Goal: Information Seeking & Learning: Learn about a topic

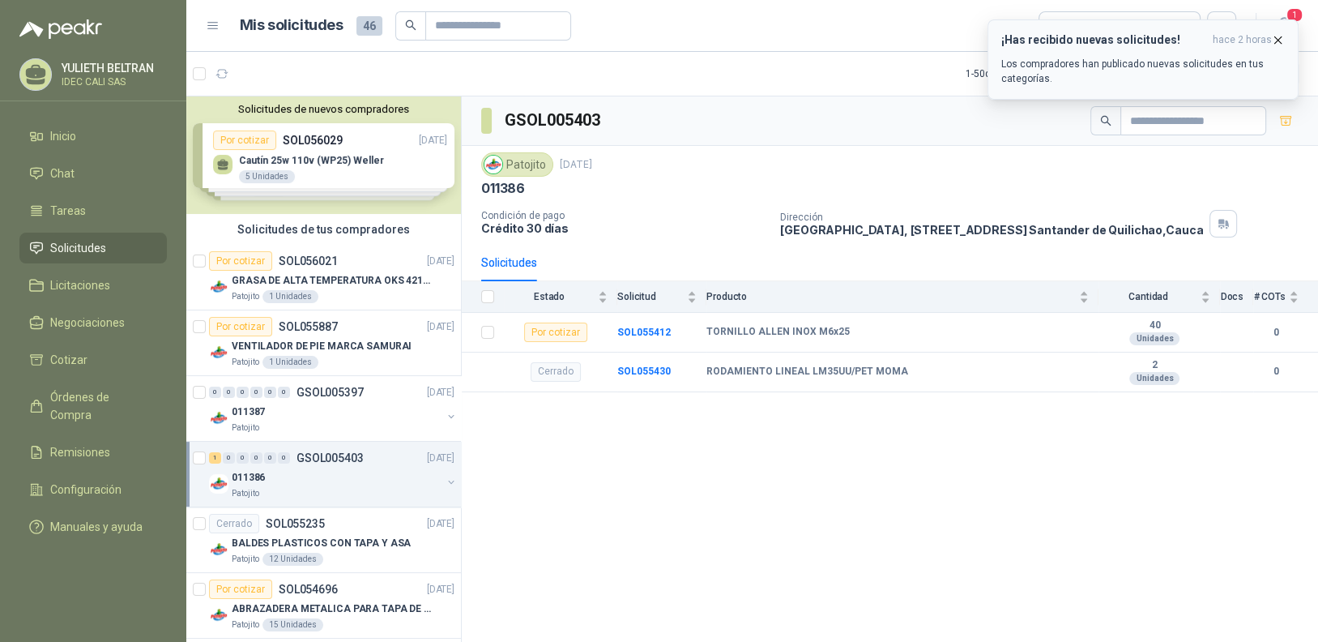
click at [1283, 39] on icon "button" at bounding box center [1278, 40] width 14 height 14
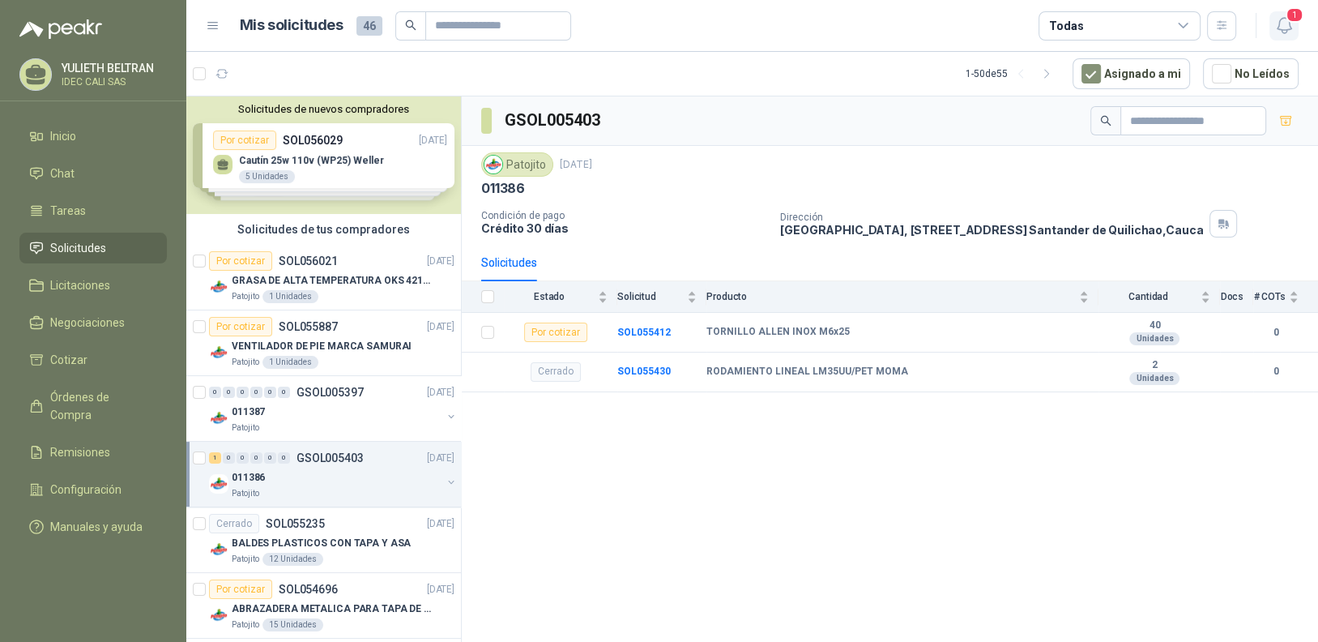
click at [1284, 24] on icon "button" at bounding box center [1284, 25] width 20 height 20
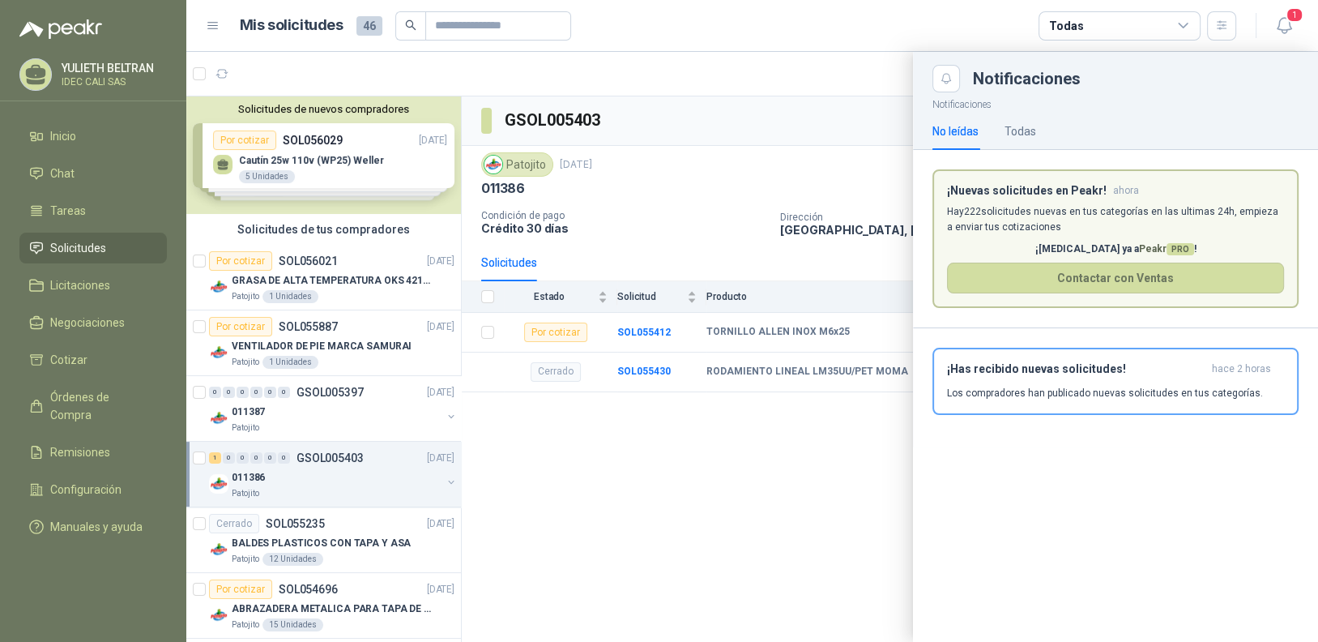
click at [1082, 386] on p "Los compradores han publicado nuevas solicitudes en tus categorías." at bounding box center [1105, 393] width 316 height 15
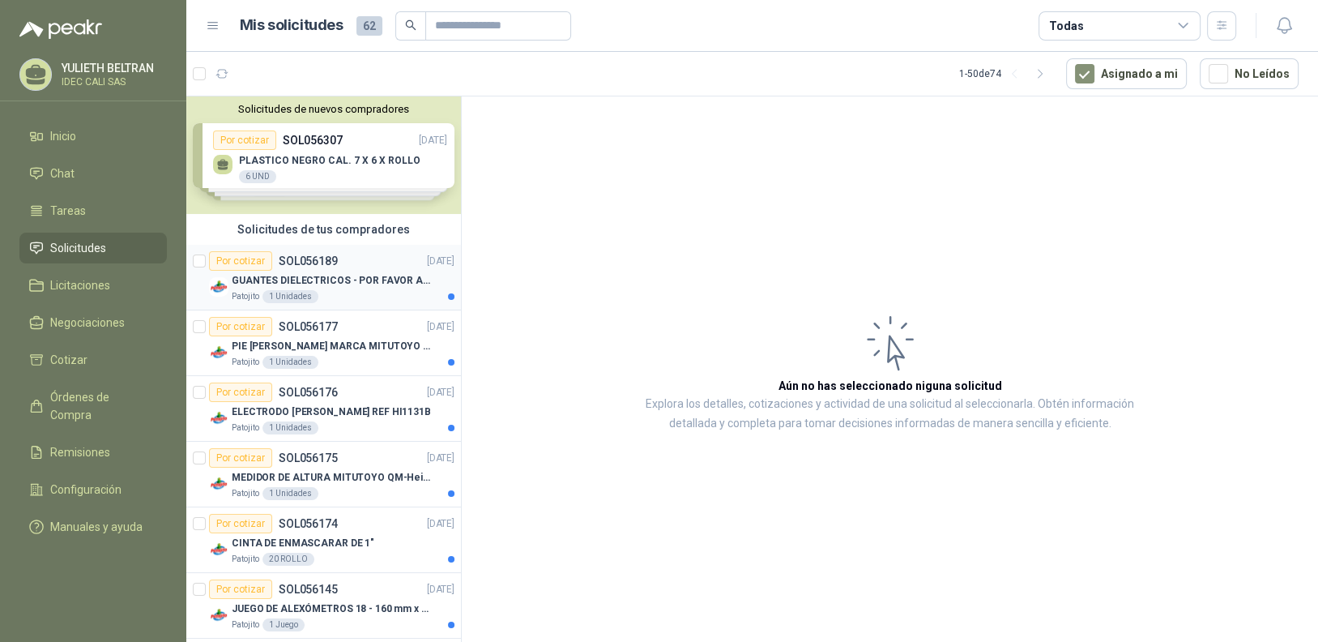
click at [373, 296] on div "Patojito 1 Unidades" at bounding box center [343, 296] width 223 height 13
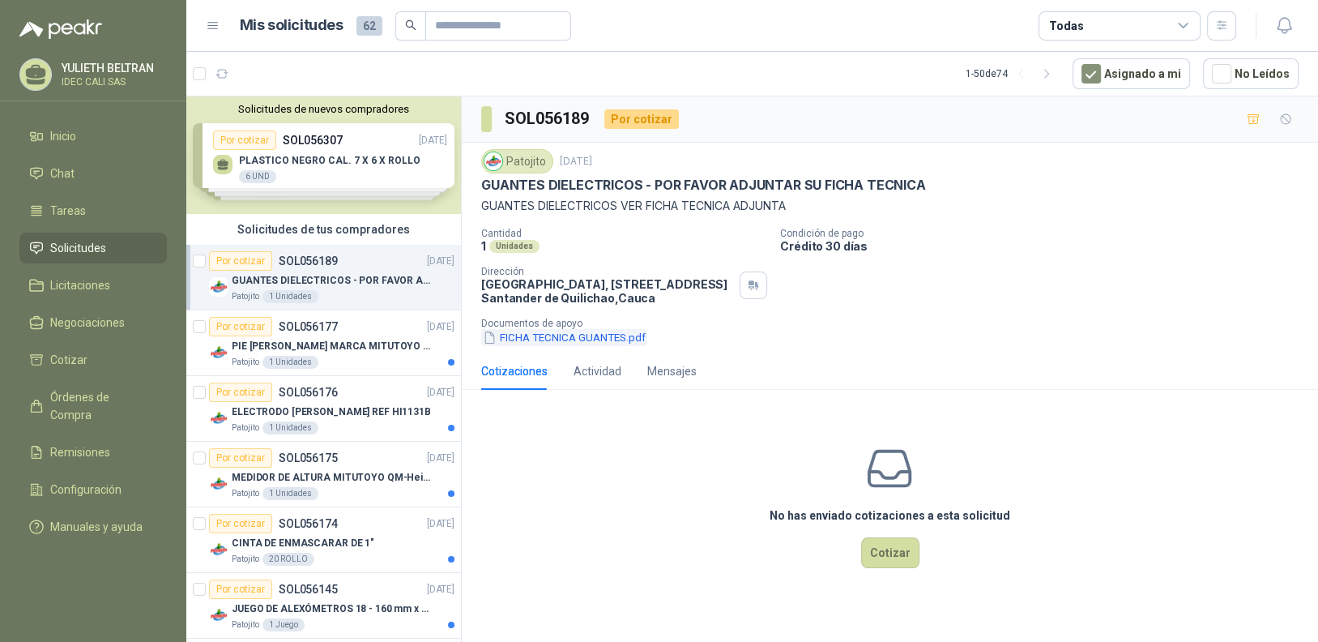
click at [577, 337] on button "FICHA TECNICA GUANTES.pdf" at bounding box center [564, 337] width 166 height 17
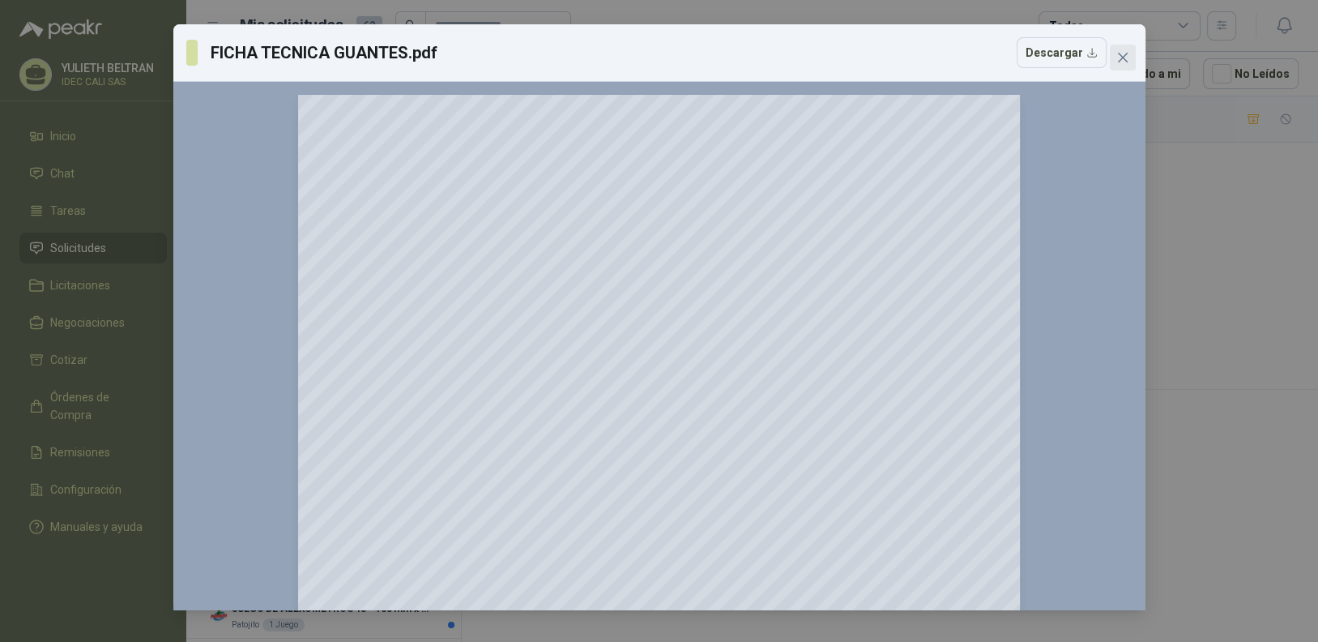
click at [1121, 58] on icon "close" at bounding box center [1122, 57] width 13 height 13
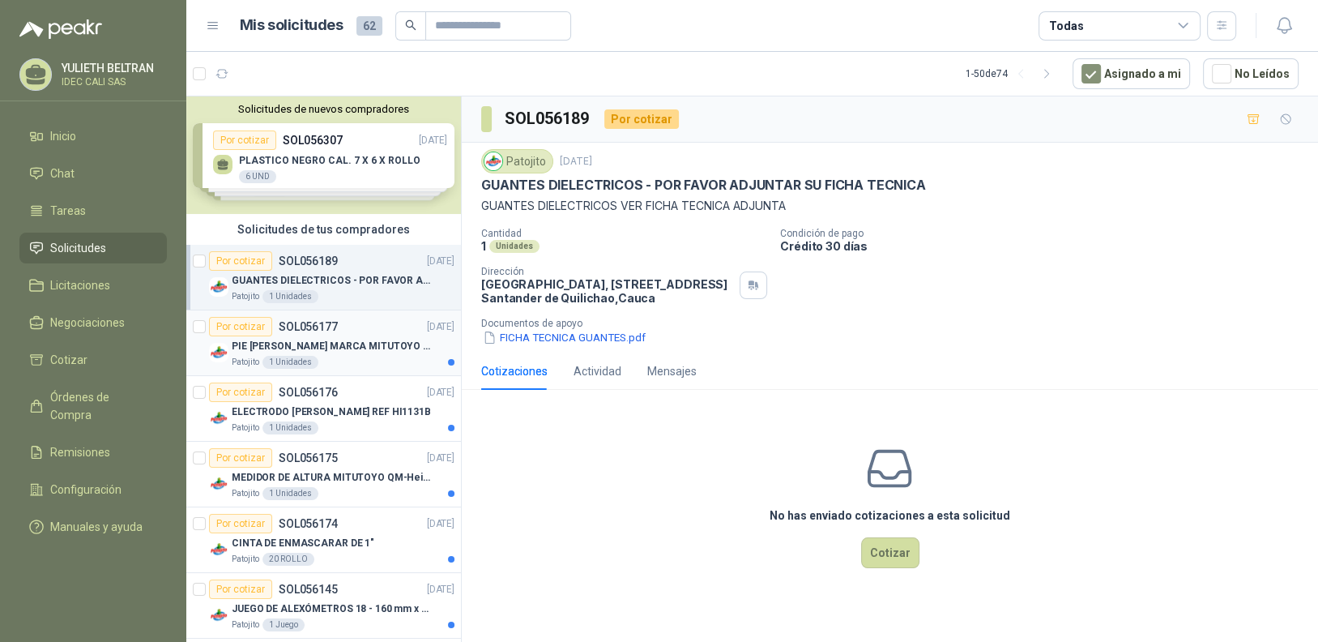
click at [349, 356] on div "Patojito 1 Unidades" at bounding box center [343, 362] width 223 height 13
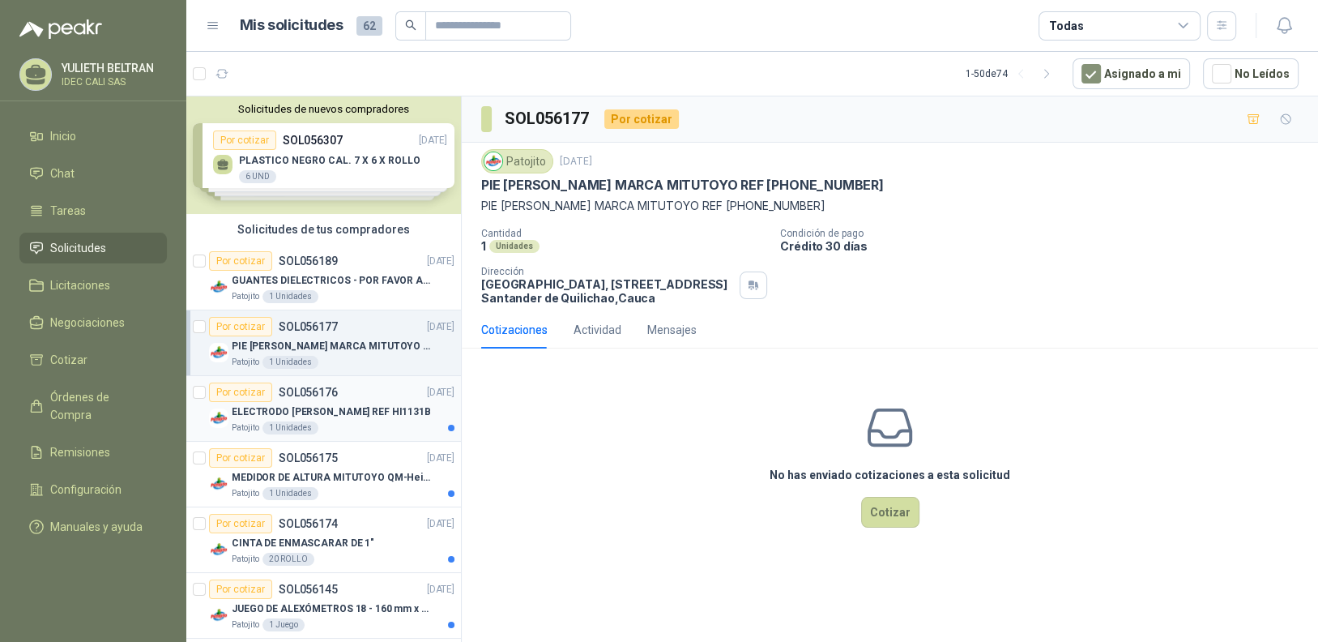
click at [383, 416] on p "ELECTRODO HANNAH REF HI1131B" at bounding box center [331, 411] width 199 height 15
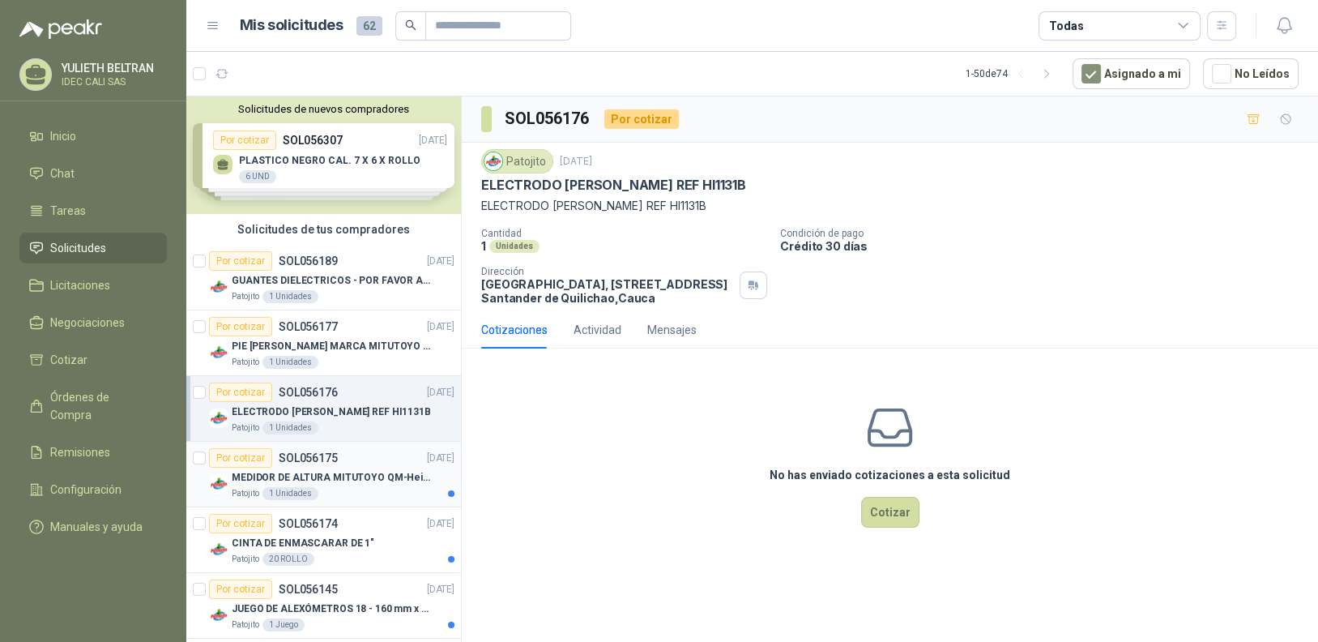
click at [370, 474] on p "MEDIDOR DE ALTURA MITUTOYO QM-Height 518-245" at bounding box center [333, 477] width 202 height 15
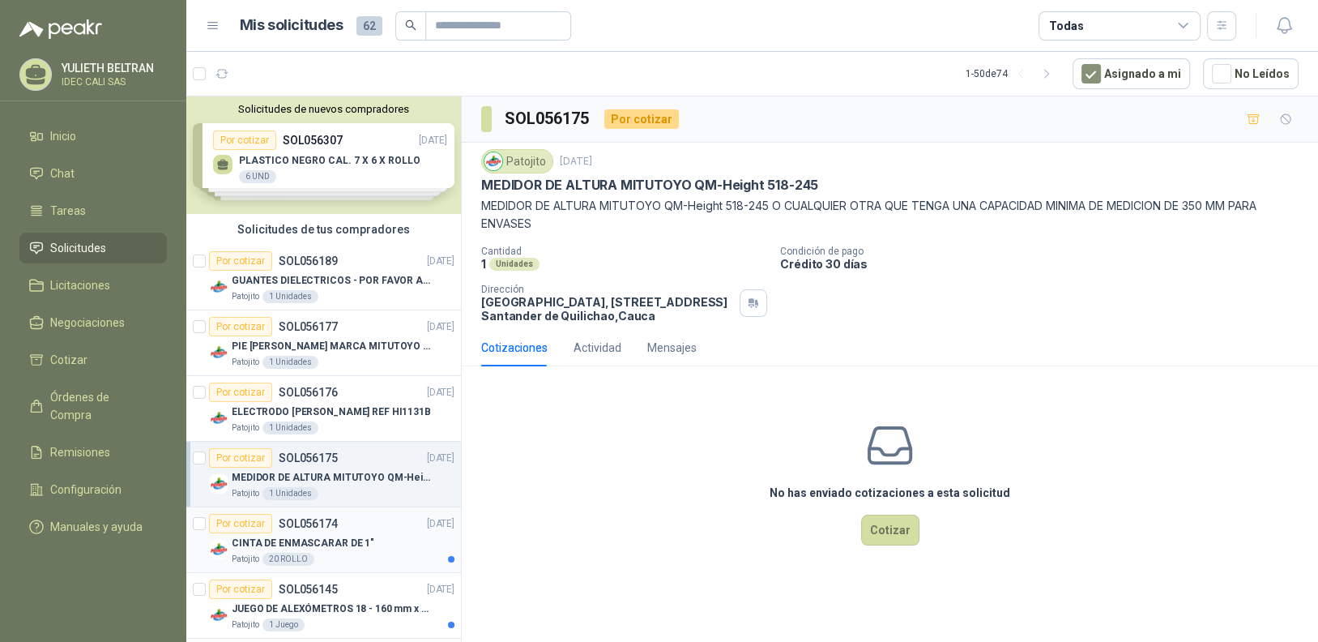
click at [344, 539] on p "CINTA DE ENMASCARAR DE 1"" at bounding box center [303, 543] width 143 height 15
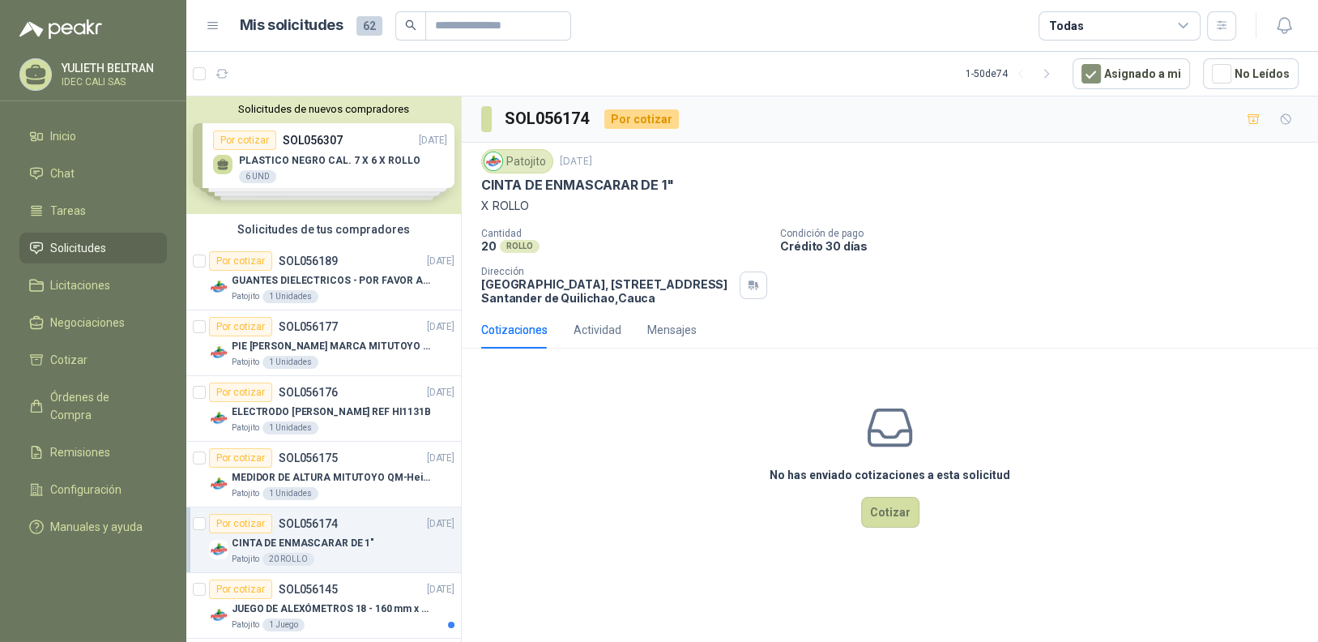
scroll to position [80, 0]
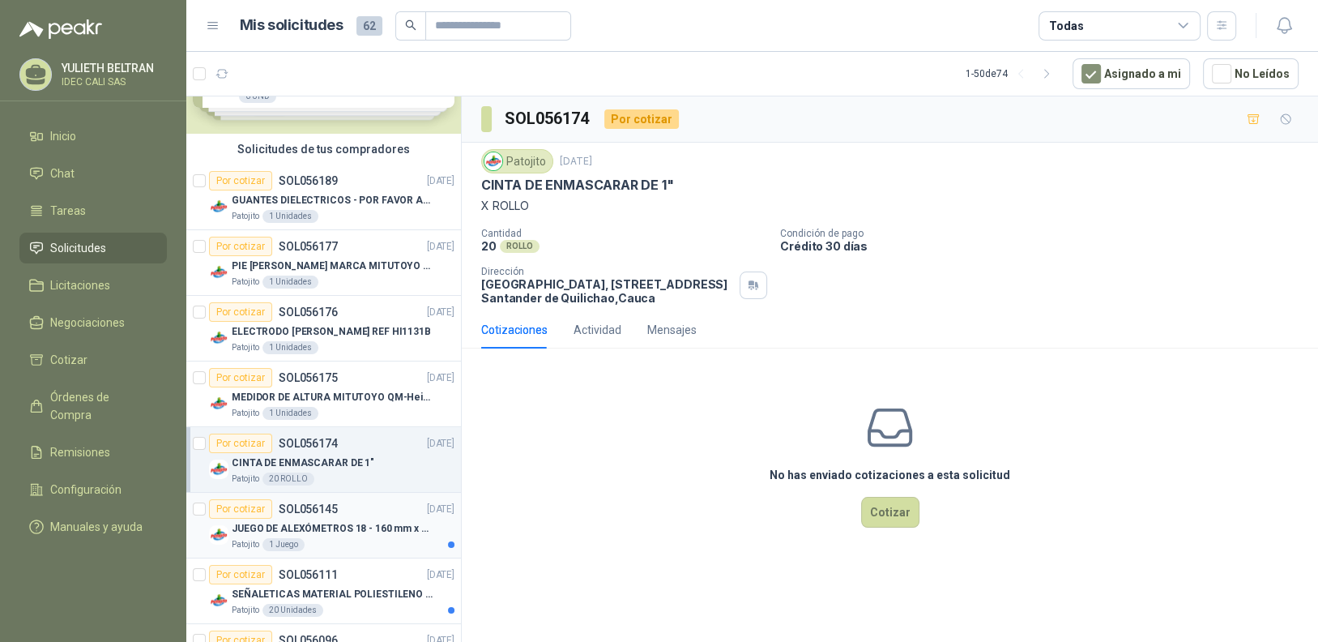
click at [348, 532] on p "JUEGO DE ALEXÓMETROS 18 - 160 mm x 0,01 mm 2824-S3" at bounding box center [333, 528] width 202 height 15
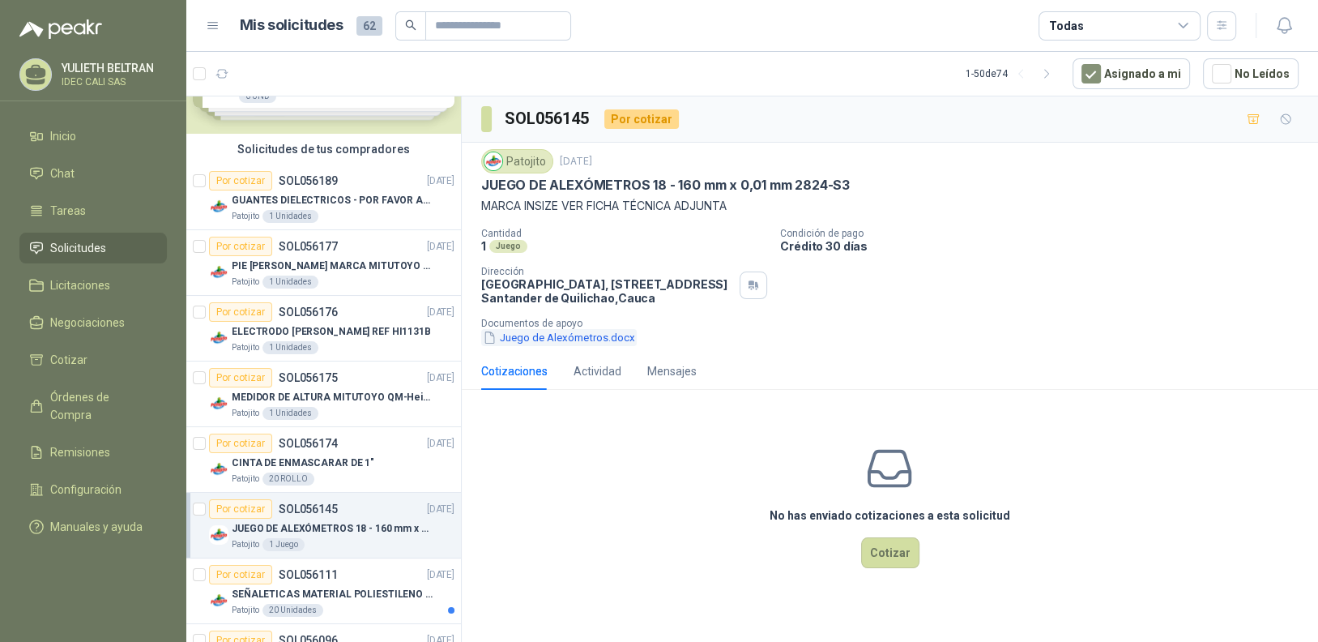
click at [550, 335] on button "Juego de Alexómetros.docx" at bounding box center [559, 337] width 156 height 17
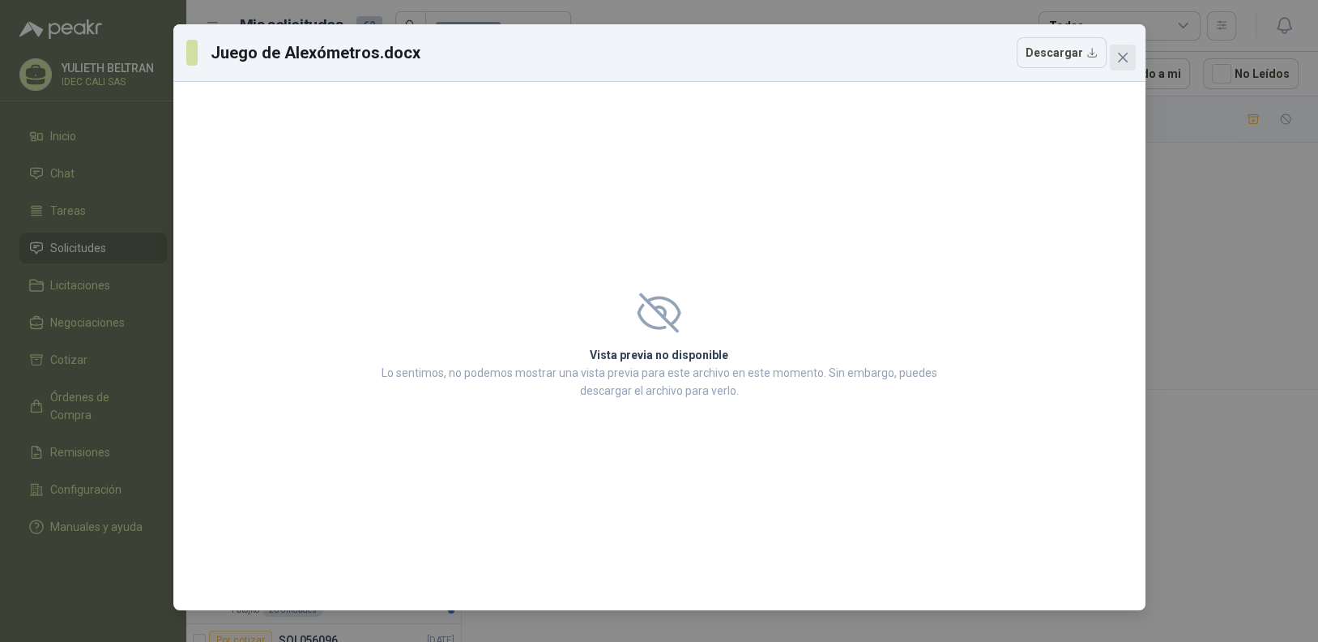
click at [1127, 62] on icon "close" at bounding box center [1122, 57] width 13 height 13
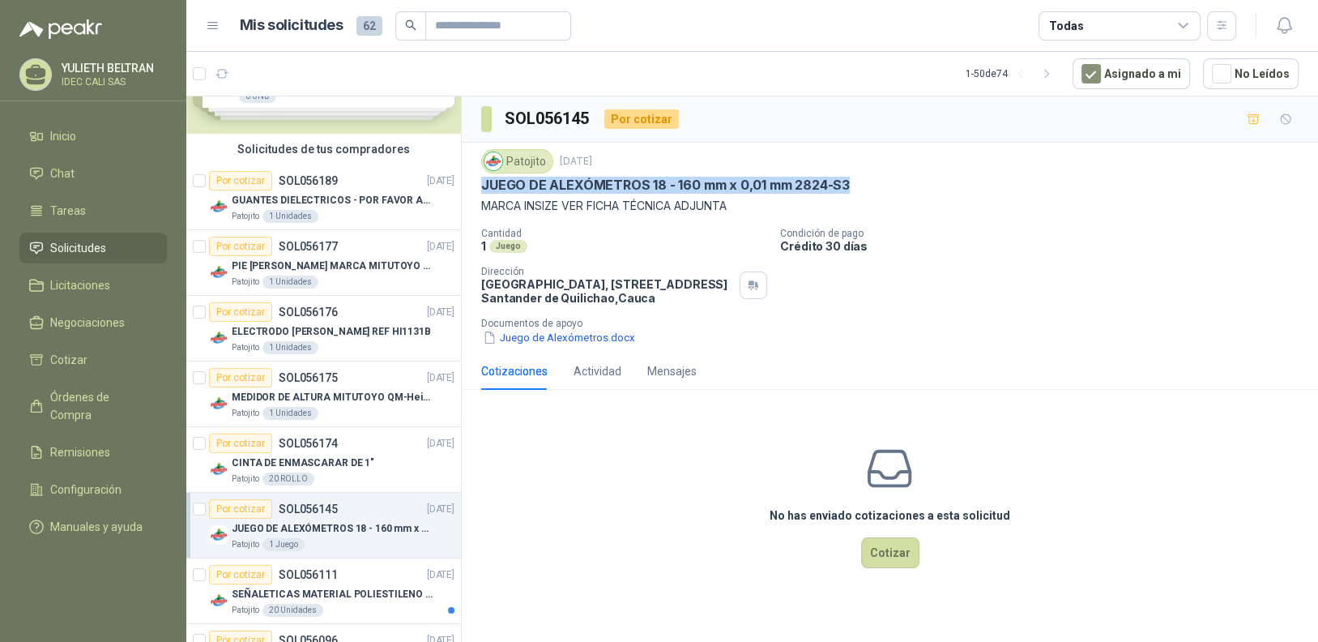
drag, startPoint x: 482, startPoint y: 186, endPoint x: 843, endPoint y: 183, distance: 361.4
click at [843, 183] on p "JUEGO DE ALEXÓMETROS 18 - 160 mm x 0,01 mm 2824-S3" at bounding box center [665, 185] width 369 height 17
copy p "JUEGO DE ALEXÓMETROS 18 - 160 mm x 0,01 mm 2824-S3"
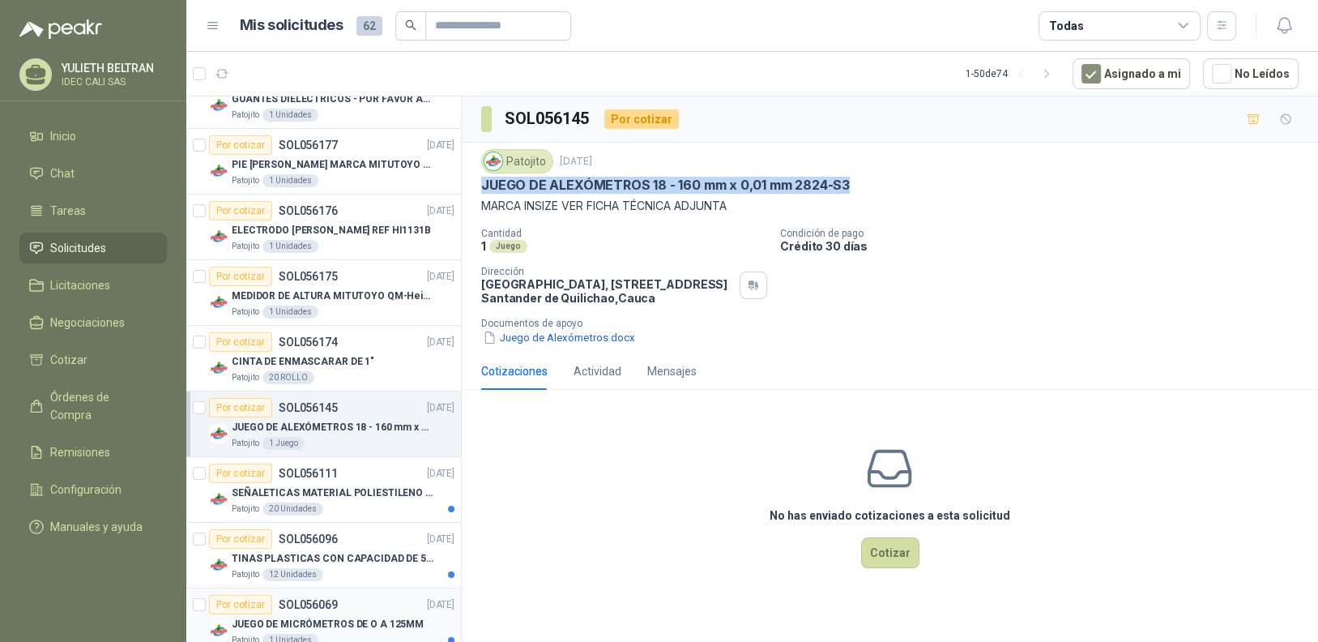
scroll to position [242, 0]
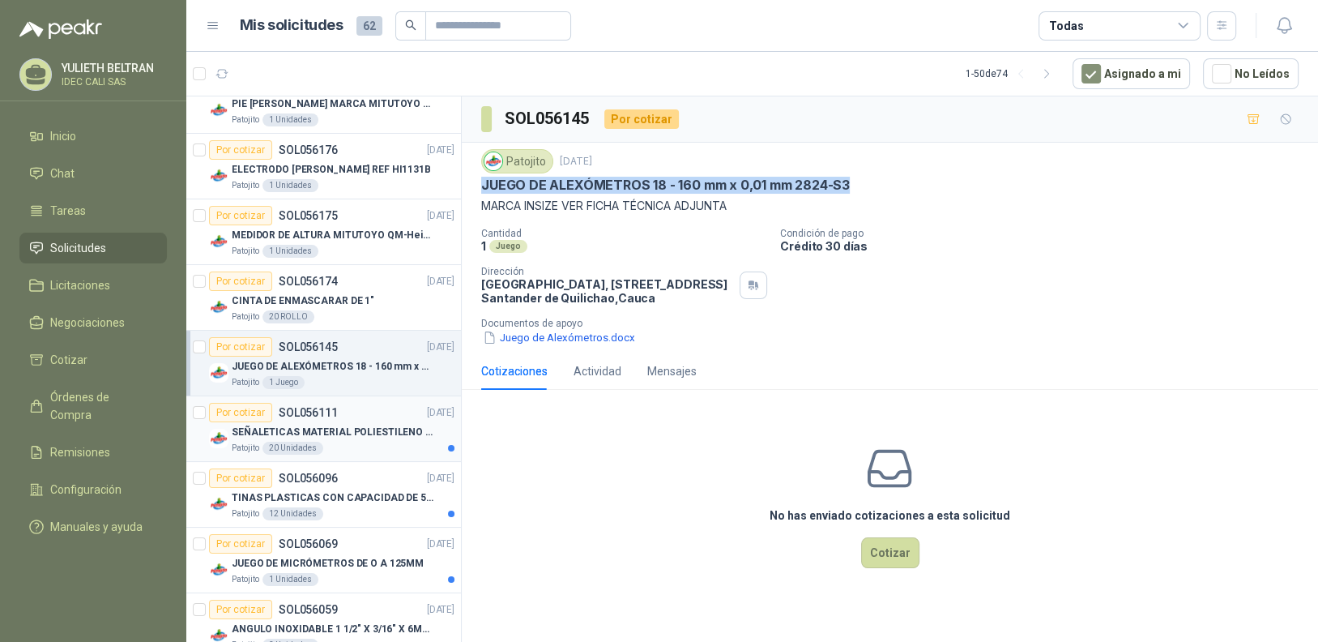
click at [356, 431] on p "SEÑALETICAS MATERIAL POLIESTILENO CON VINILO LAMINADO CALIBRE 60" at bounding box center [333, 432] width 202 height 15
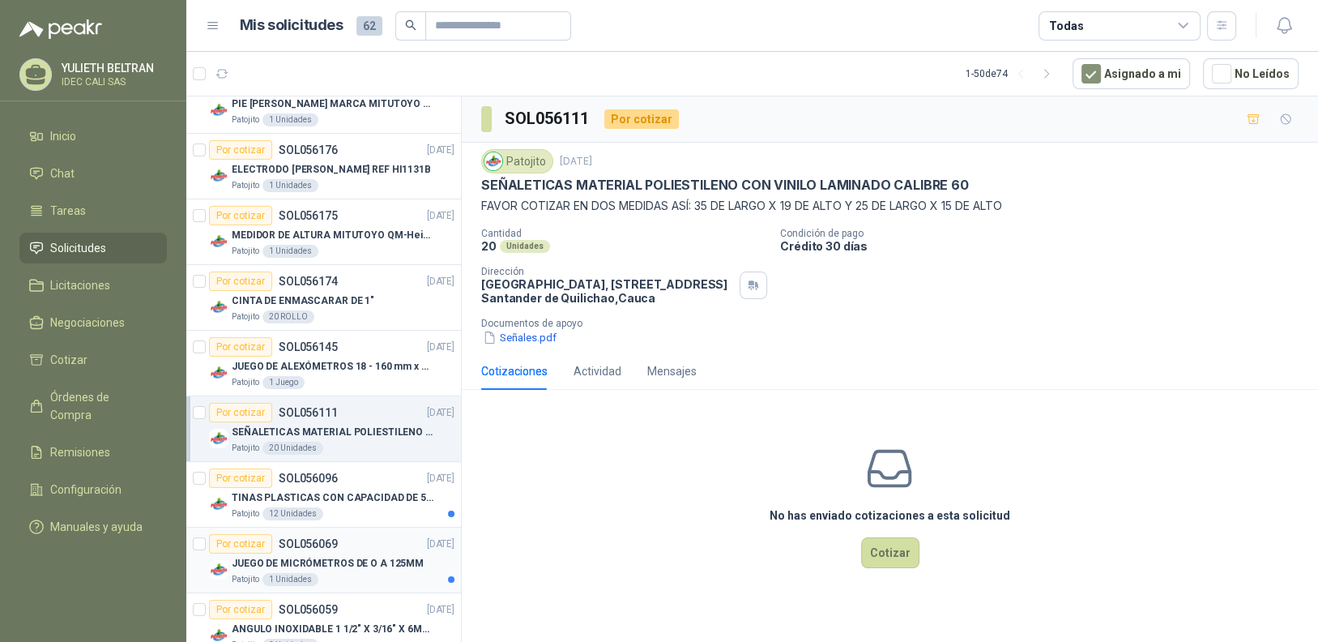
click at [368, 573] on div "Patojito 1 Unidades" at bounding box center [343, 579] width 223 height 13
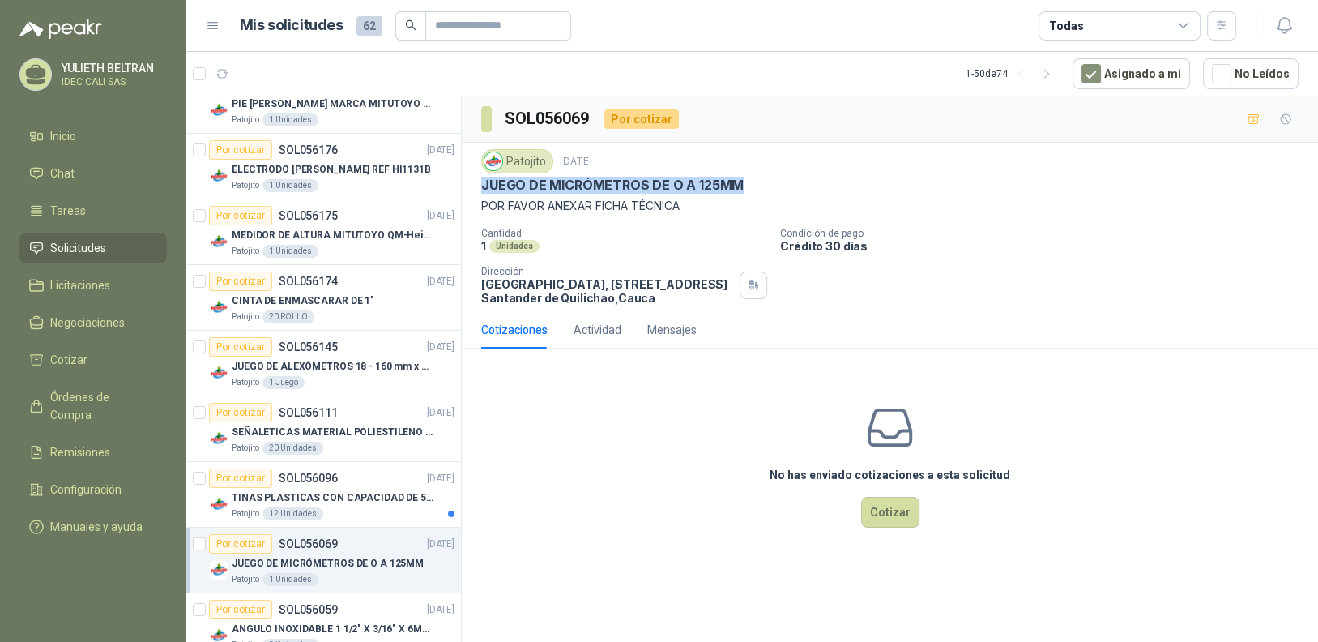
drag, startPoint x: 485, startPoint y: 183, endPoint x: 738, endPoint y: 181, distance: 253.6
click at [738, 181] on p "JUEGO DE MICRÓMETROS DE O A 125MM" at bounding box center [612, 185] width 263 height 17
copy p "JUEGO DE MICRÓMETROS DE O A 125MM"
click at [359, 497] on p "TINAS PLASTICAS CON CAPACIDAD DE 50 KG" at bounding box center [333, 497] width 202 height 15
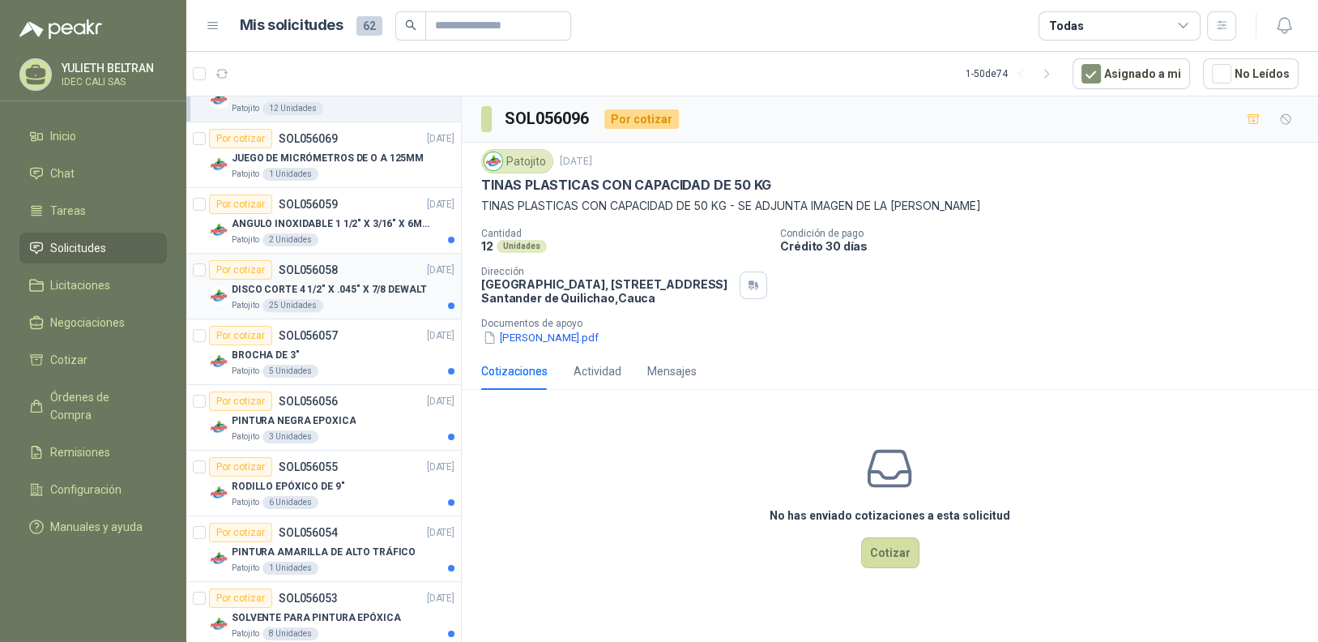
scroll to position [647, 0]
click at [352, 286] on p "DISCO CORTE 4 1/2" X .045" X 7/8 DEWALT" at bounding box center [329, 289] width 195 height 15
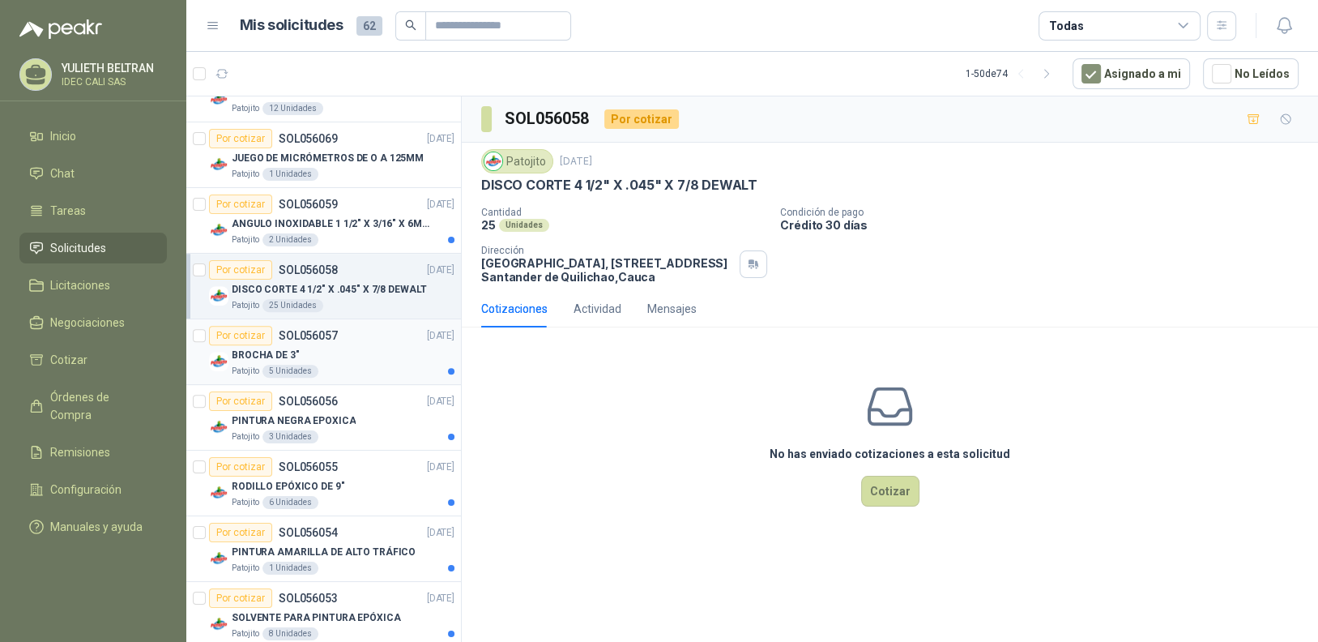
click at [361, 356] on div "BROCHA DE 3"" at bounding box center [343, 354] width 223 height 19
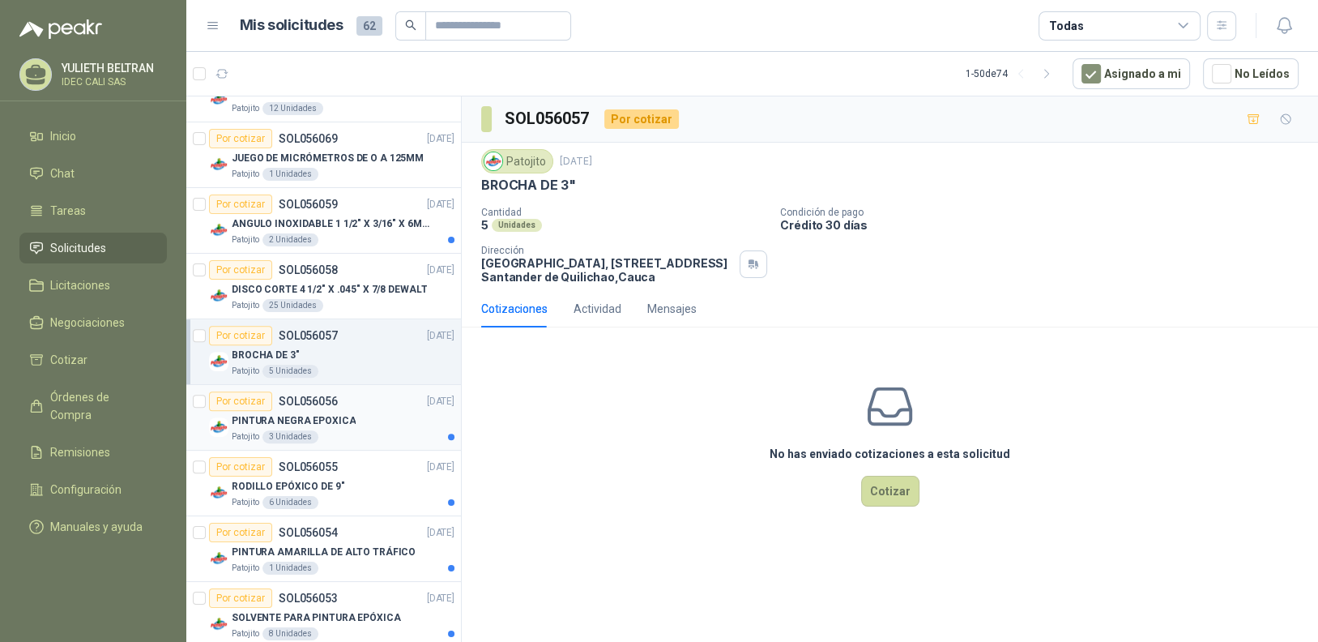
click at [363, 411] on div "PINTURA NEGRA EPOXICA" at bounding box center [343, 420] width 223 height 19
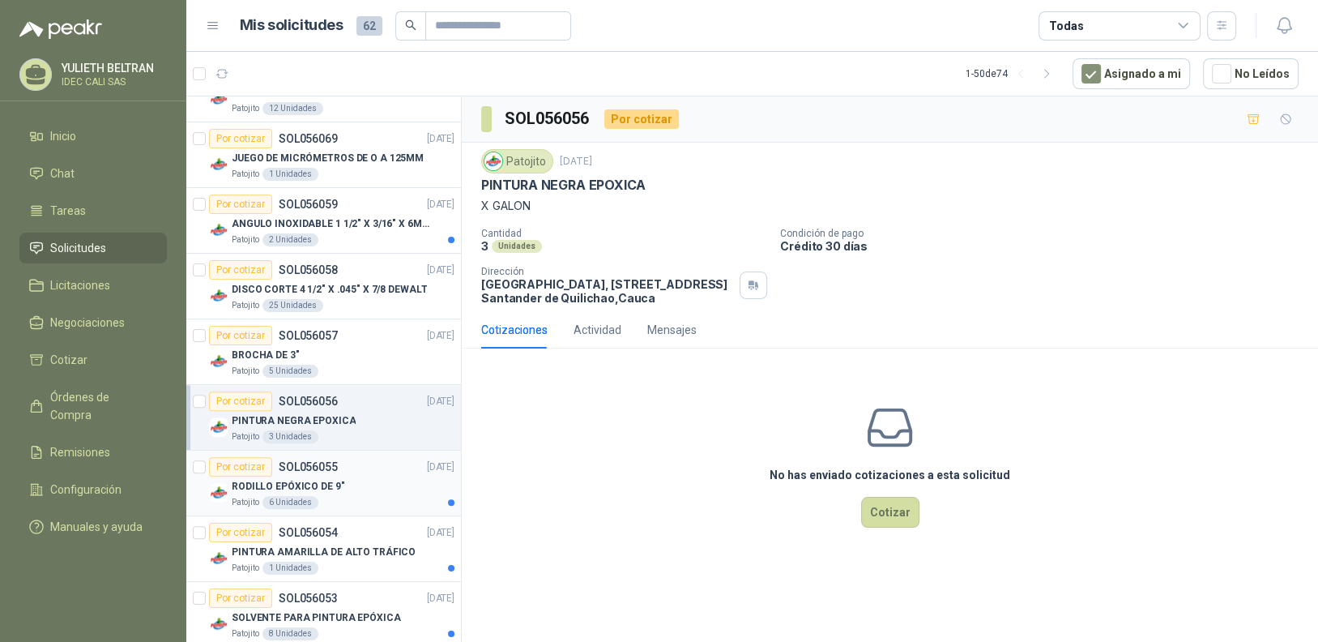
click at [362, 484] on div "RODILLO EPÓXICO DE 9"" at bounding box center [343, 485] width 223 height 19
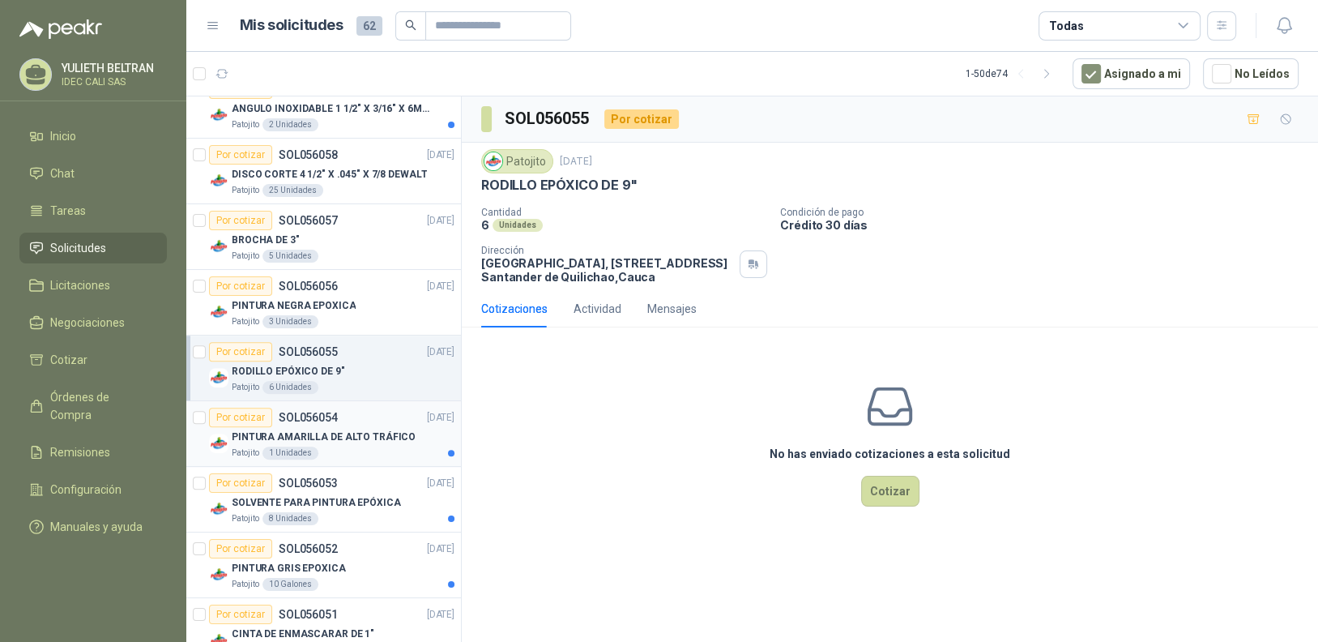
scroll to position [809, 0]
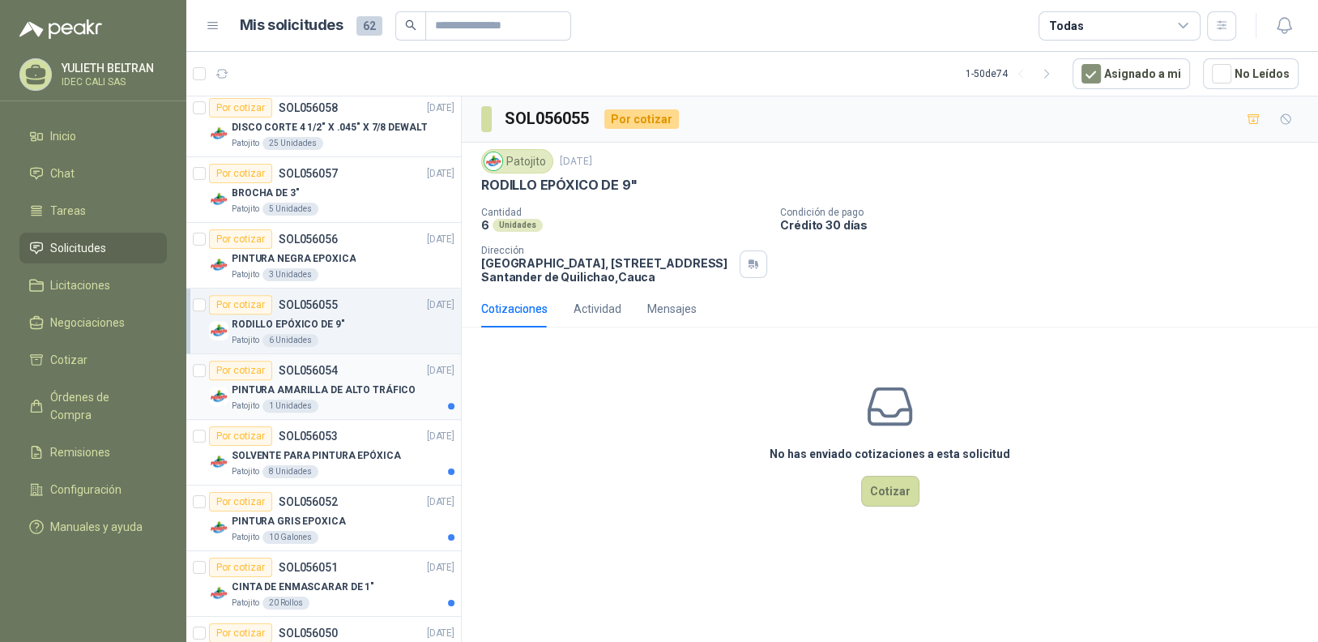
click at [360, 399] on div "Patojito 1 Unidades" at bounding box center [343, 405] width 223 height 13
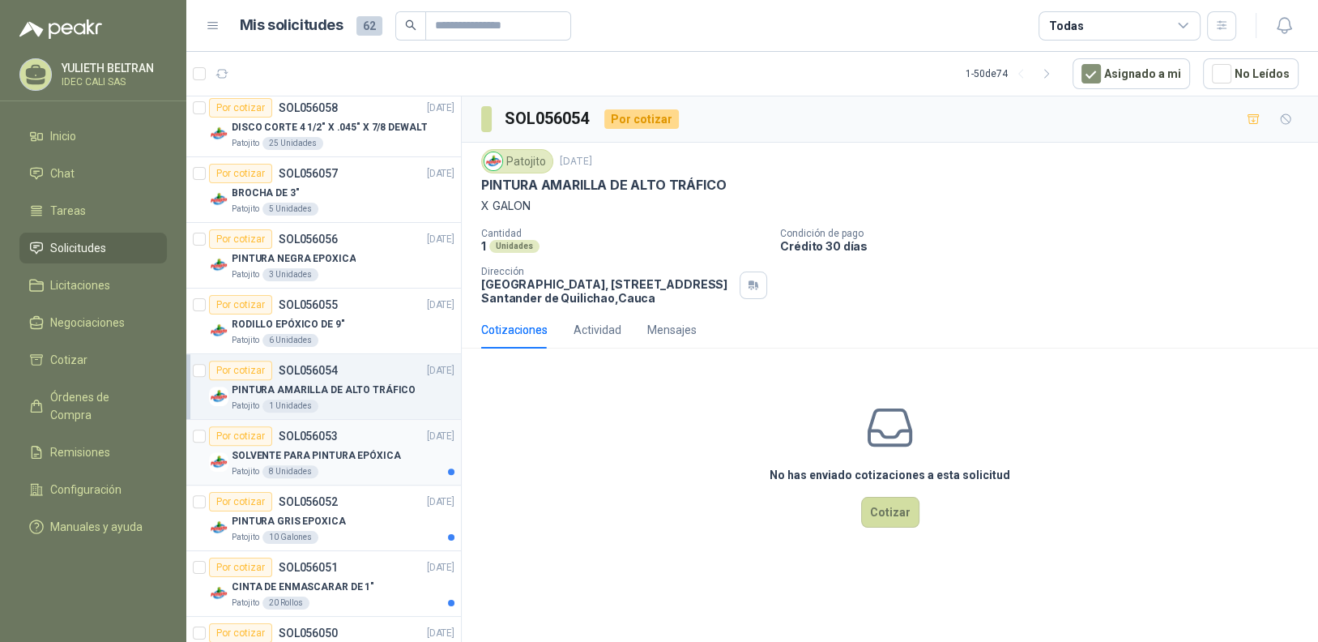
click at [361, 446] on div "SOLVENTE PARA PINTURA EPÓXICA" at bounding box center [343, 455] width 223 height 19
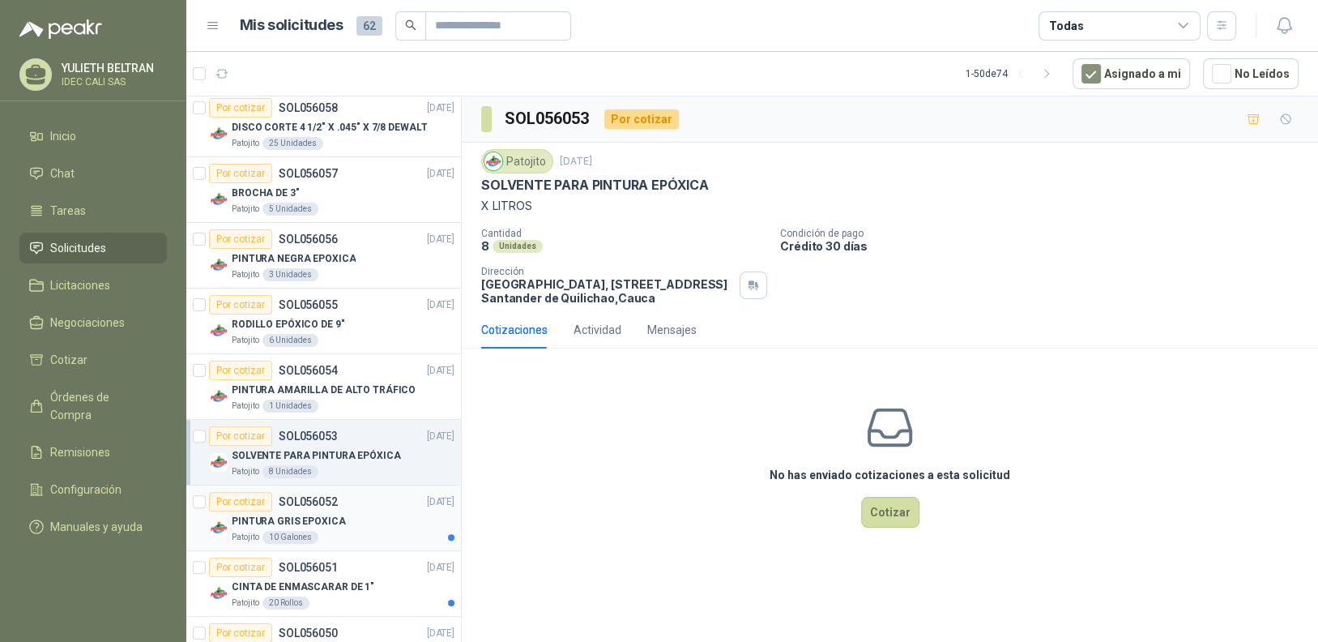
click at [366, 520] on div "PINTURA GRIS EPOXICA" at bounding box center [343, 520] width 223 height 19
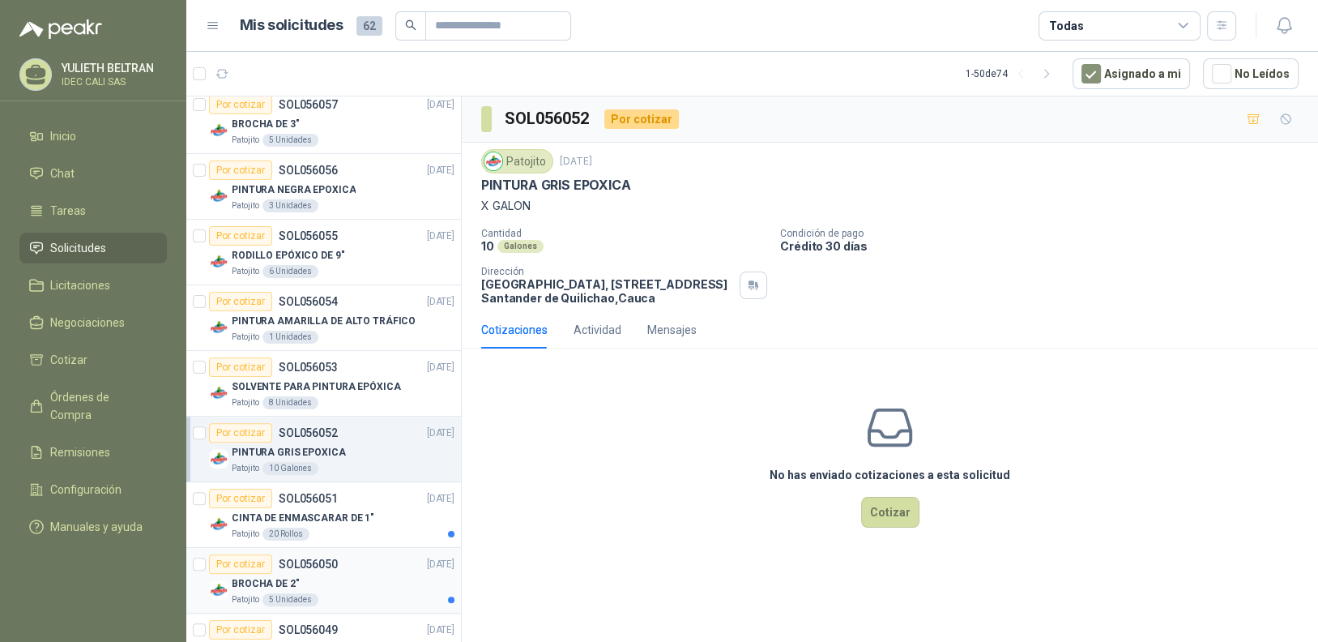
scroll to position [972, 0]
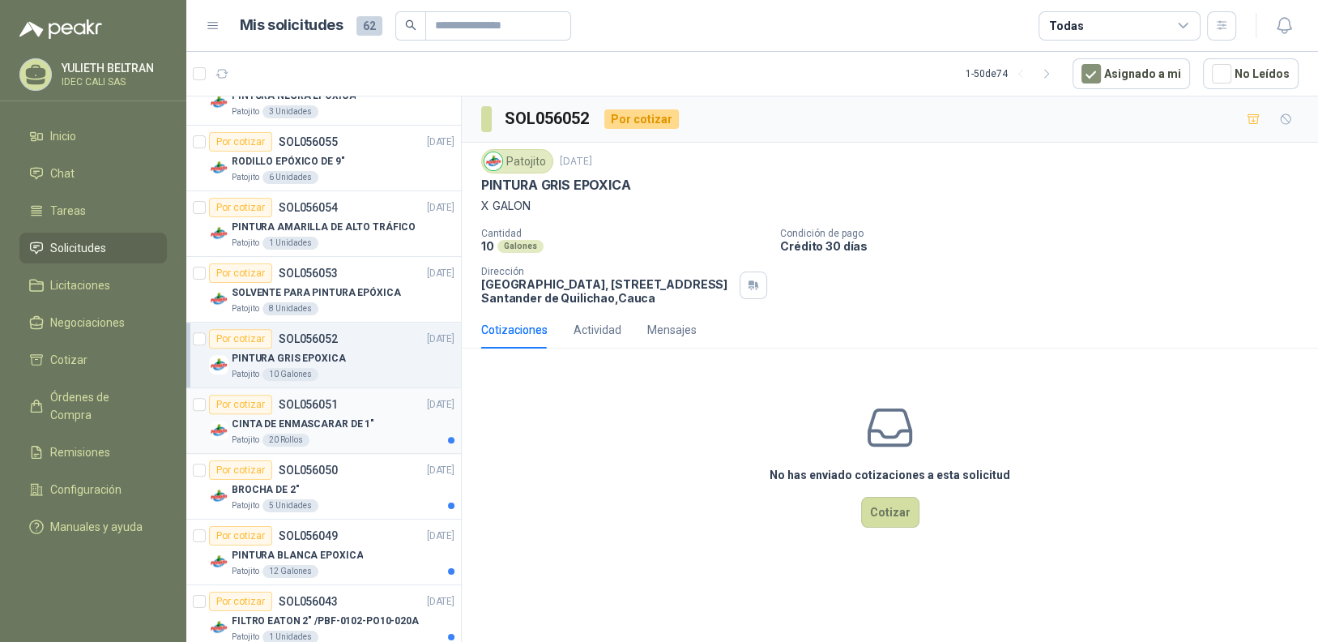
click at [370, 433] on div "Patojito 20 Rollos" at bounding box center [343, 439] width 223 height 13
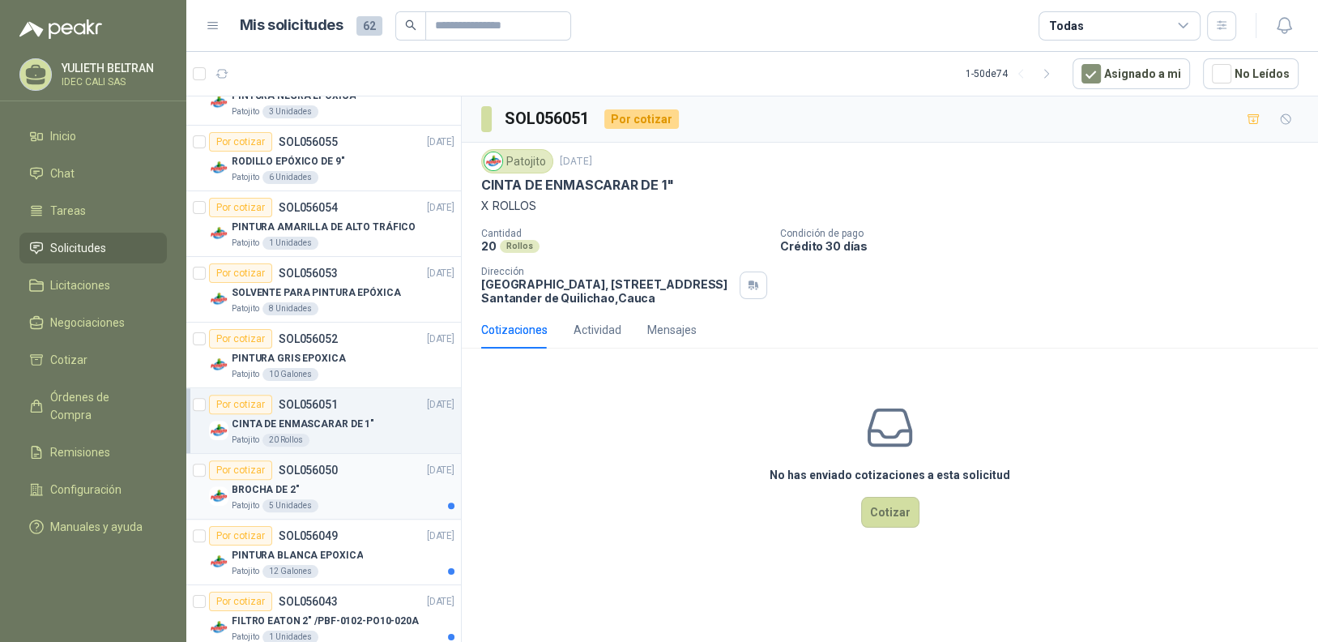
click at [386, 489] on div "BROCHA DE 2"" at bounding box center [343, 489] width 223 height 19
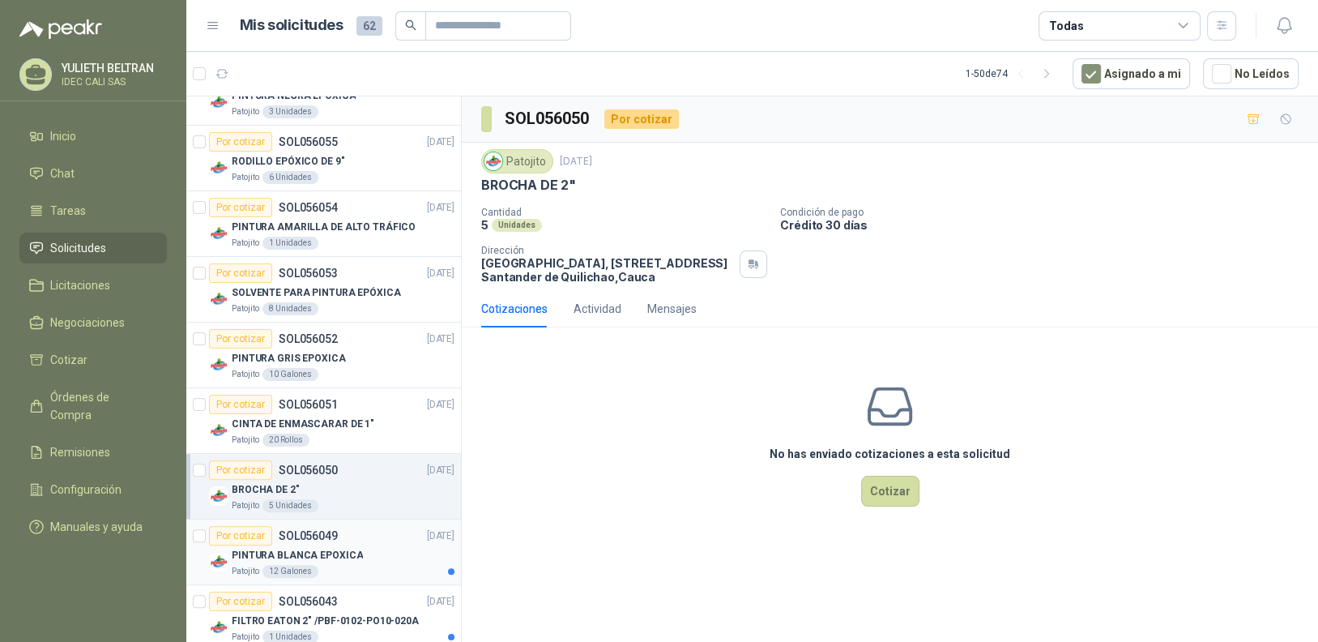
click at [367, 557] on div "PINTURA BLANCA EPOXICA" at bounding box center [343, 554] width 223 height 19
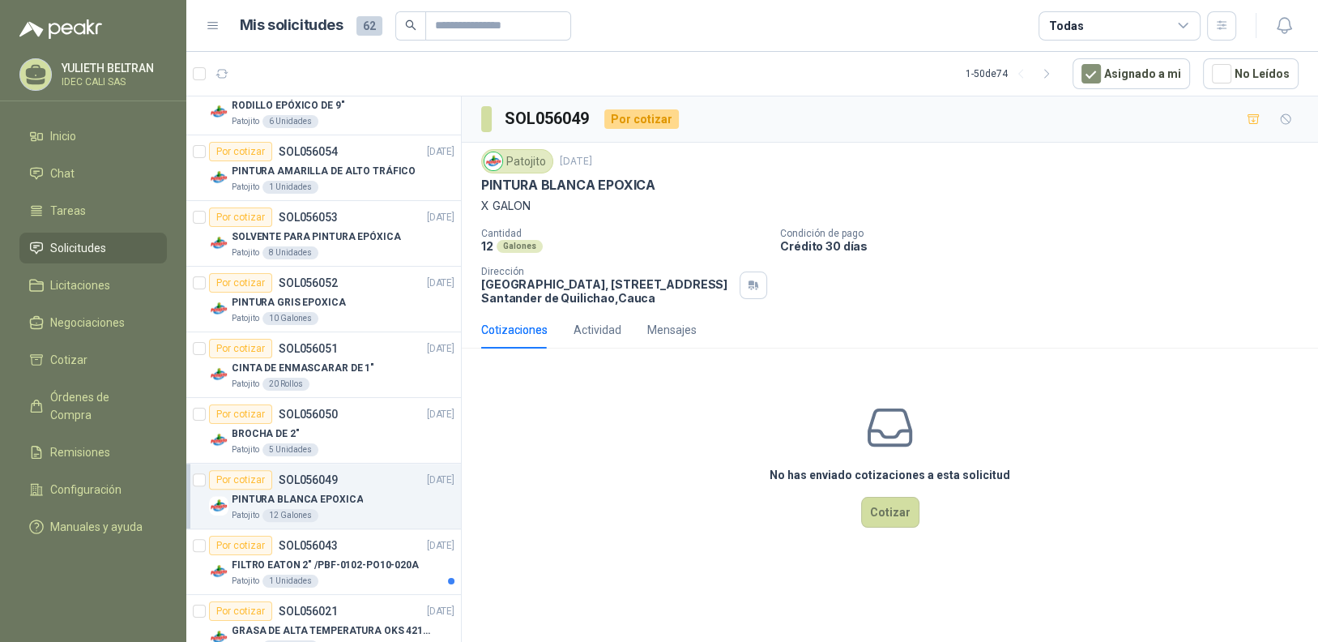
scroll to position [1134, 0]
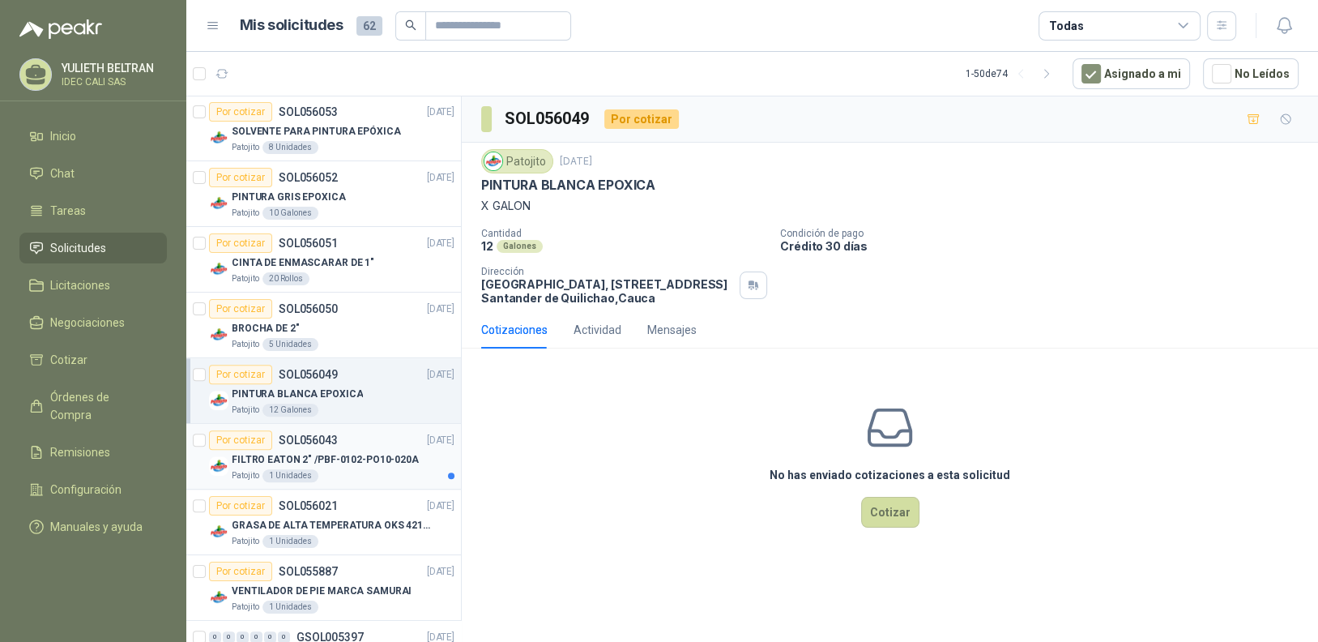
click at [374, 461] on p "FILTRO EATON 2" /PBF-0102-PO10-020A" at bounding box center [325, 459] width 187 height 15
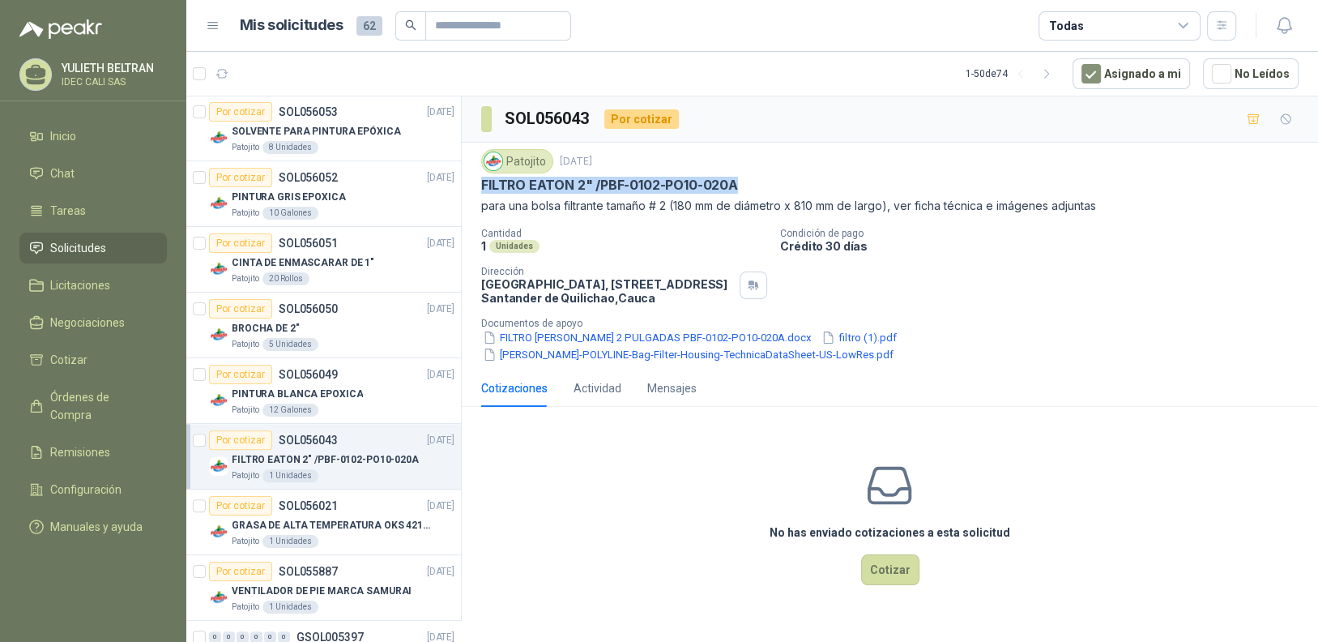
drag, startPoint x: 481, startPoint y: 179, endPoint x: 740, endPoint y: 190, distance: 258.7
click at [740, 190] on div "FILTRO EATON 2" /PBF-0102-PO10-020A" at bounding box center [890, 185] width 818 height 17
copy p "FILTRO EATON 2" /PBF-0102-PO10-020A"
